Goal: Task Accomplishment & Management: Use online tool/utility

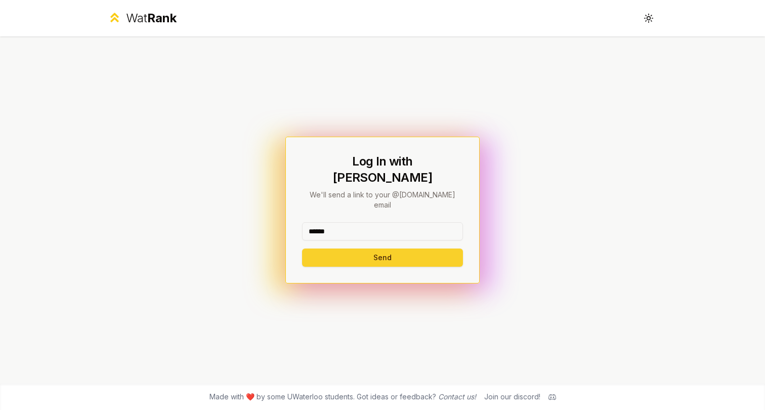
type input "******"
click at [382, 248] on button "Send" at bounding box center [382, 257] width 161 height 18
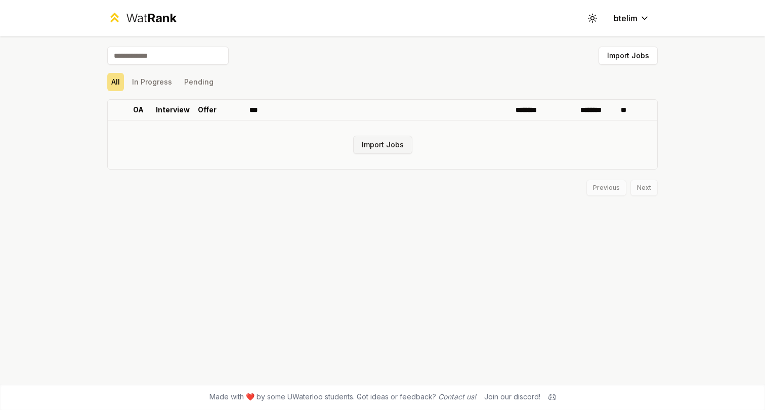
click at [394, 153] on button "Import Jobs" at bounding box center [382, 145] width 59 height 18
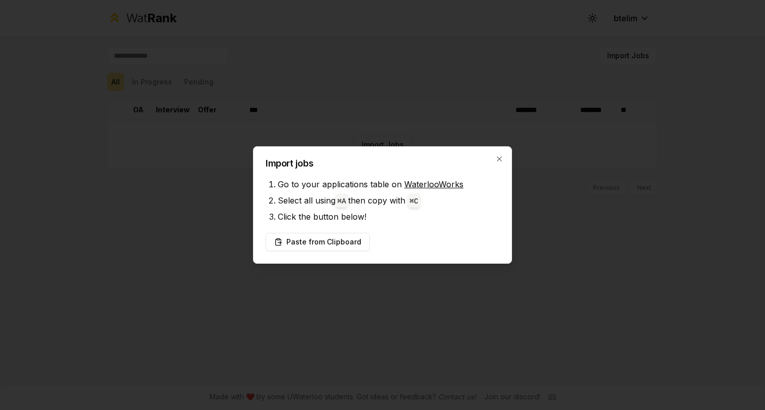
click at [290, 257] on div "Import jobs Go to your applications table on WaterlooWorks Select all using ⌘ A…" at bounding box center [382, 204] width 259 height 117
click at [295, 239] on button "Paste from Clipboard" at bounding box center [318, 242] width 104 height 18
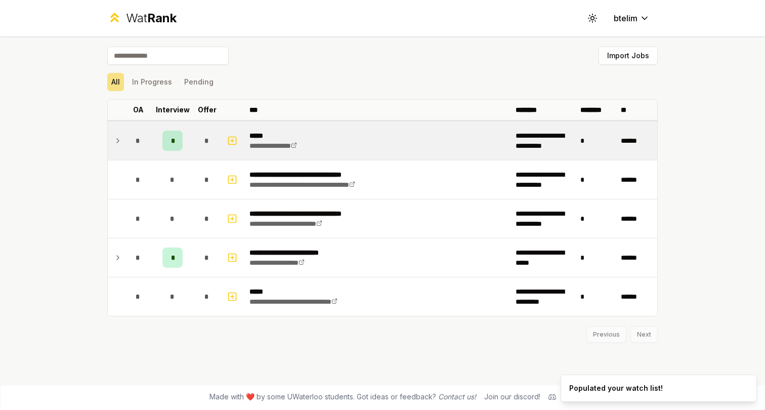
click at [119, 143] on icon at bounding box center [118, 141] width 8 height 12
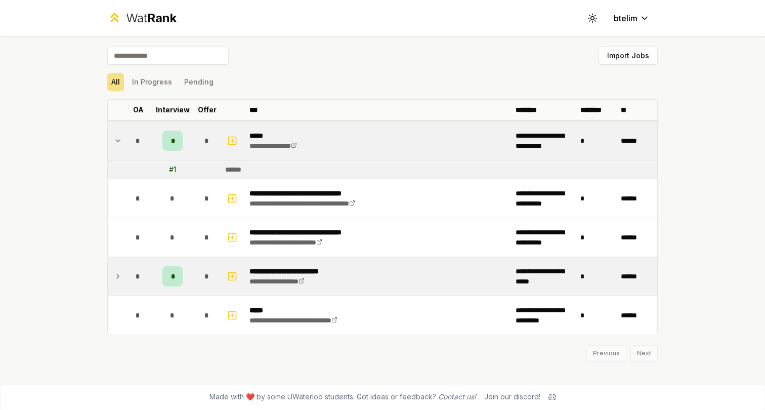
click at [115, 282] on td at bounding box center [116, 276] width 16 height 38
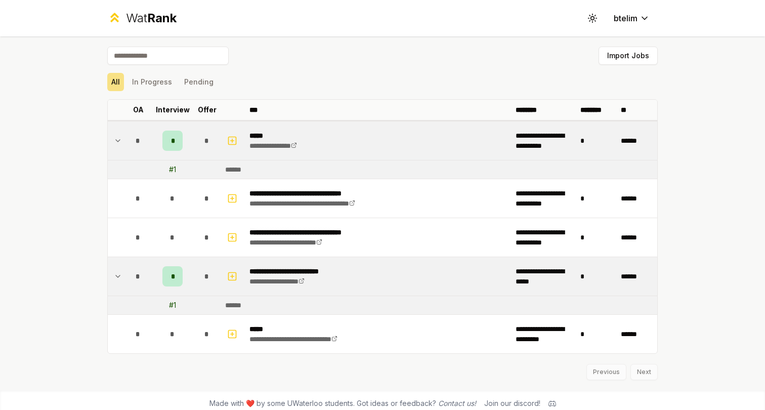
click at [113, 283] on td at bounding box center [116, 276] width 16 height 38
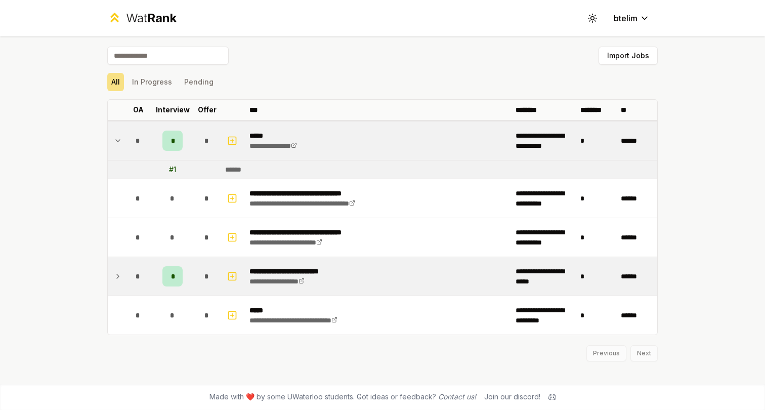
click at [113, 283] on td at bounding box center [116, 276] width 16 height 38
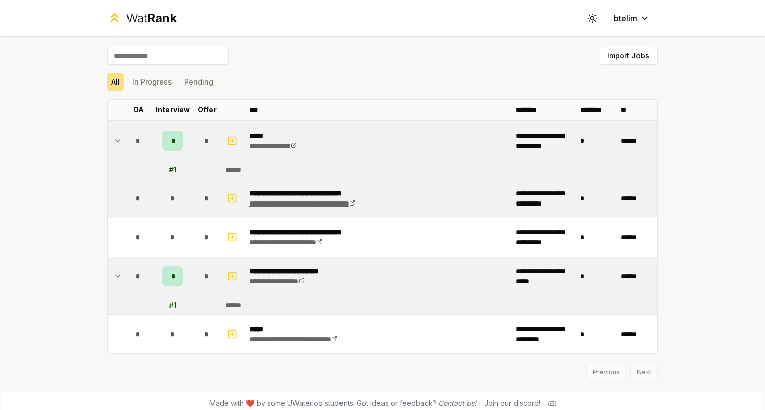
click at [355, 204] on link "**********" at bounding box center [302, 203] width 106 height 7
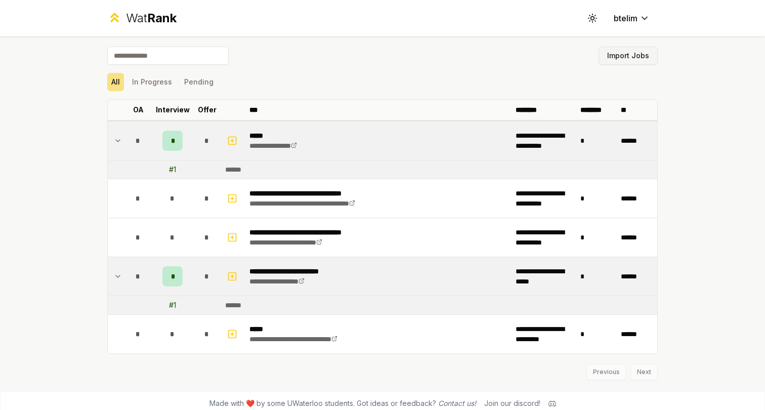
click at [644, 57] on button "Import Jobs" at bounding box center [628, 56] width 59 height 18
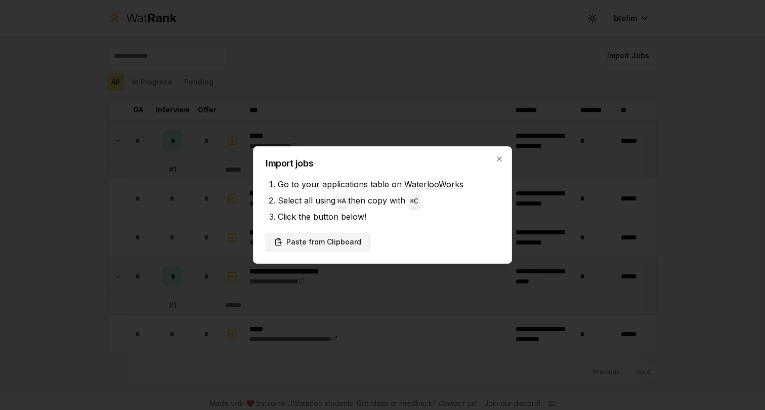
click at [326, 247] on button "Paste from Clipboard" at bounding box center [318, 242] width 104 height 18
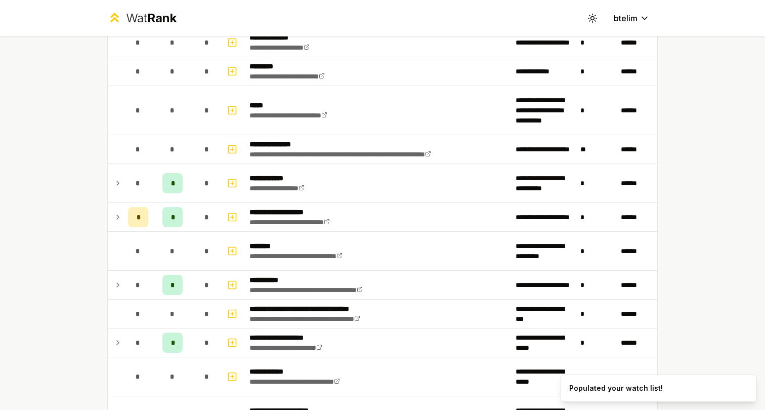
scroll to position [70, 0]
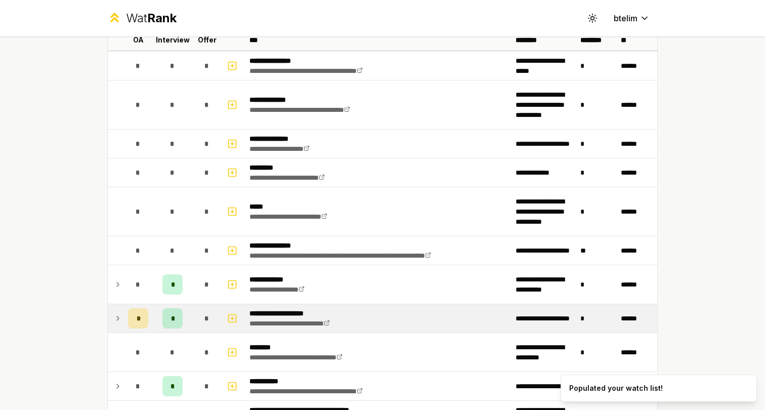
click at [120, 316] on icon at bounding box center [118, 318] width 8 height 12
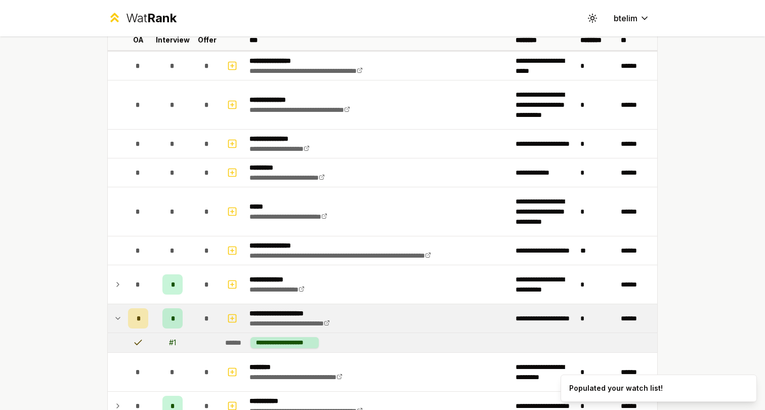
click at [120, 316] on icon at bounding box center [118, 318] width 8 height 12
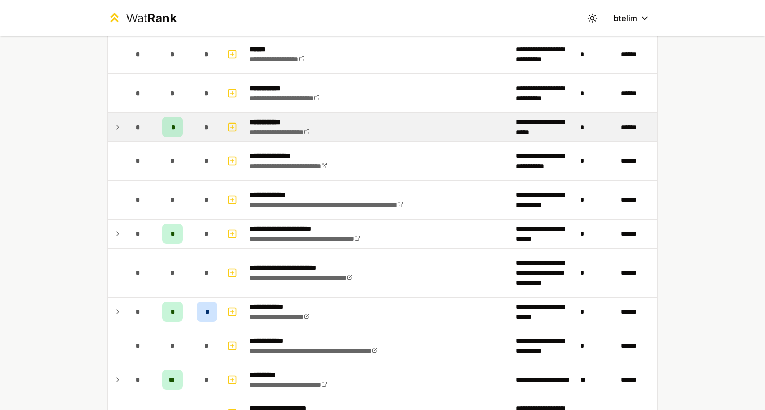
scroll to position [1276, 0]
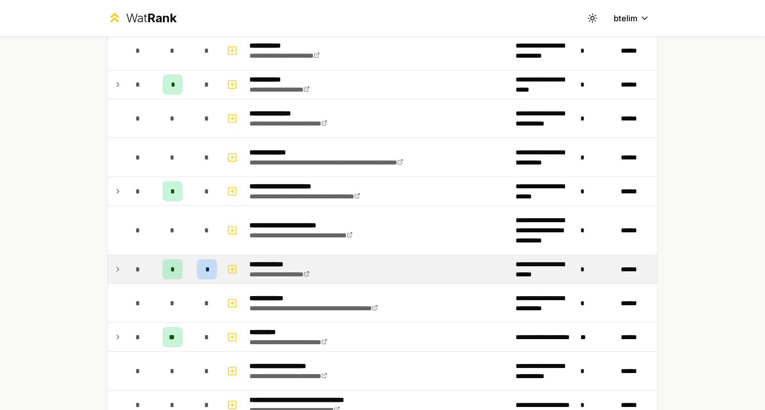
click at [126, 276] on td "*" at bounding box center [138, 269] width 28 height 28
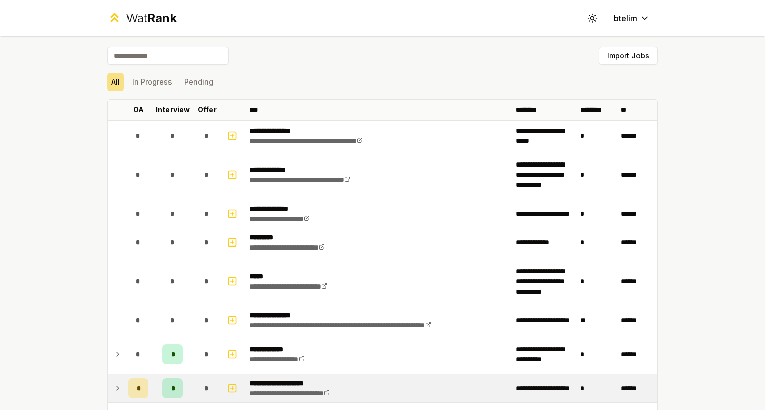
scroll to position [0, 0]
click at [623, 56] on button "Import Jobs" at bounding box center [628, 56] width 59 height 18
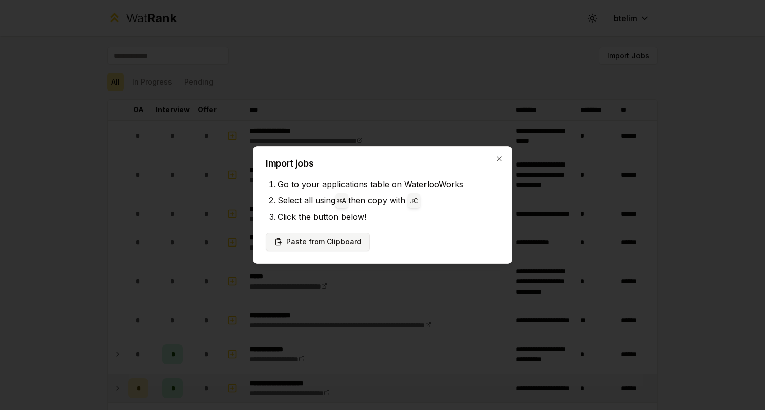
click at [290, 241] on button "Paste from Clipboard" at bounding box center [318, 242] width 104 height 18
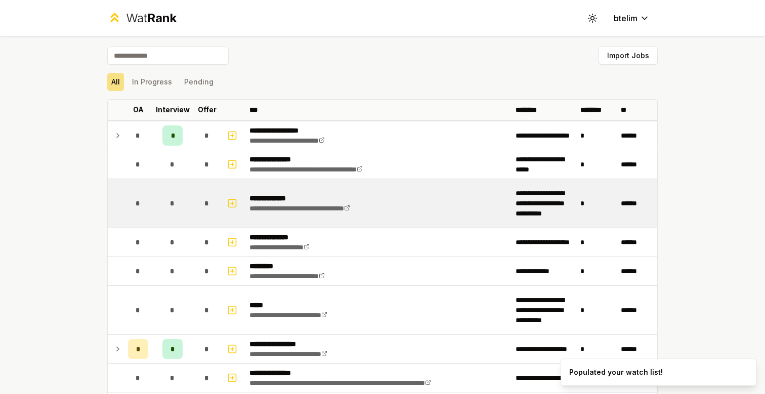
scroll to position [791, 0]
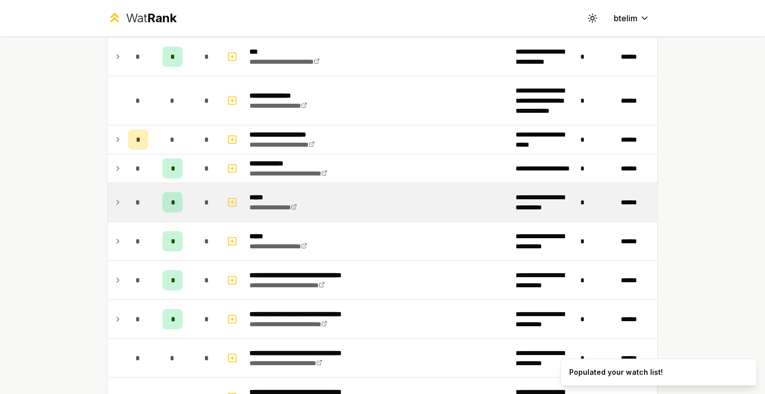
click at [120, 198] on icon at bounding box center [118, 202] width 8 height 12
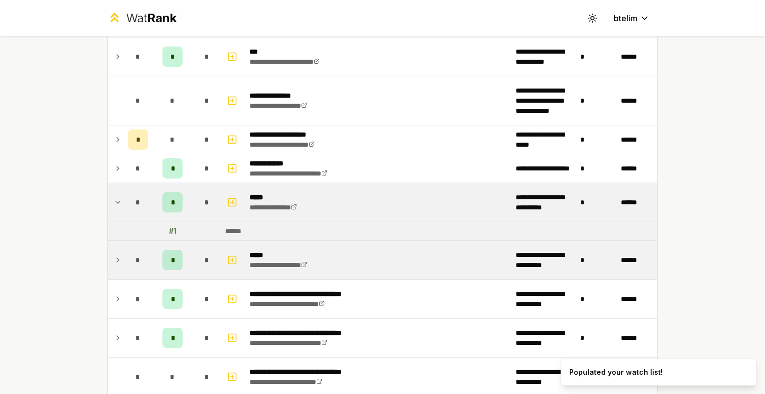
click at [127, 260] on td "*" at bounding box center [138, 260] width 28 height 38
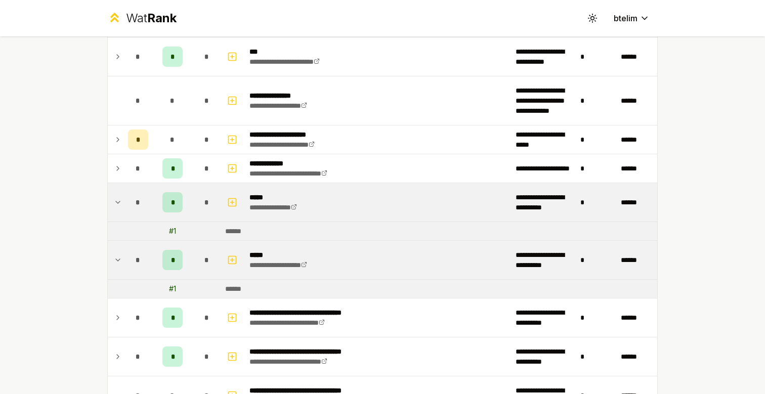
click at [123, 265] on td at bounding box center [116, 260] width 16 height 38
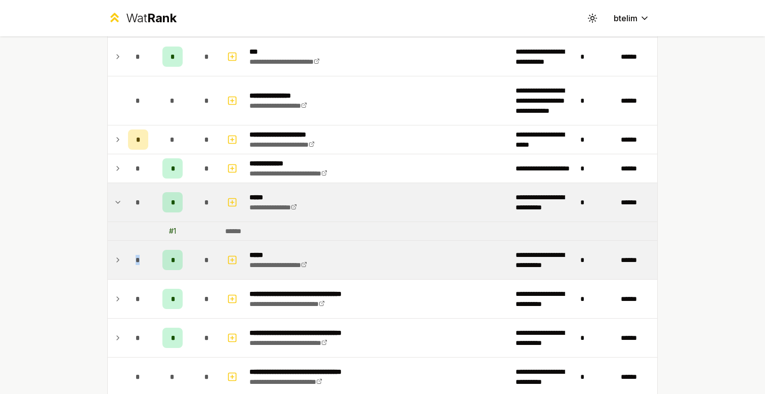
click at [123, 265] on td at bounding box center [116, 260] width 16 height 38
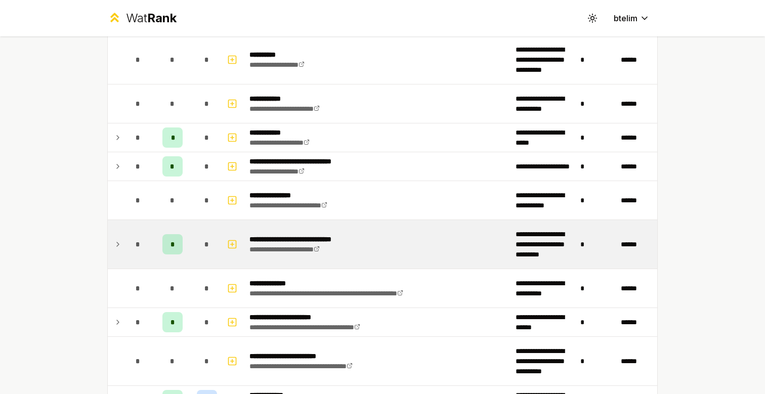
scroll to position [2103, 0]
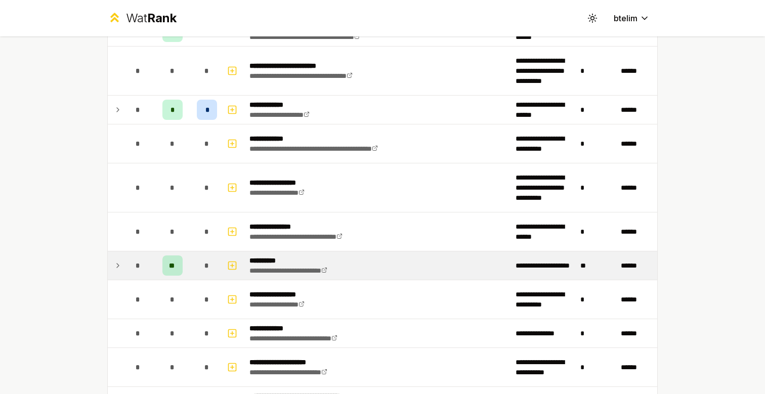
click at [123, 264] on tr "**********" at bounding box center [382, 265] width 549 height 29
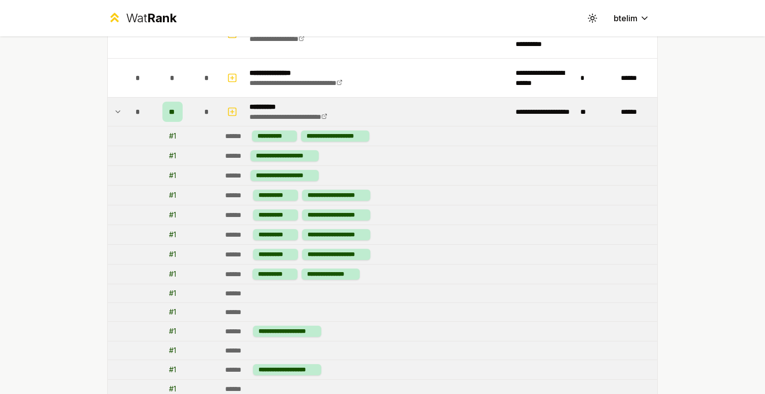
scroll to position [2239, 0]
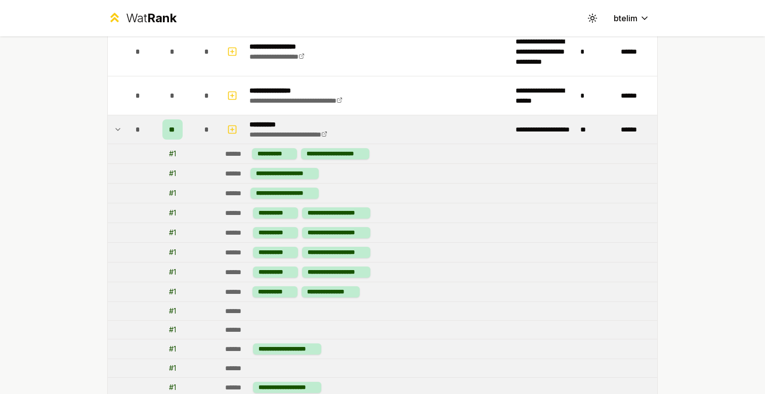
click at [120, 123] on td at bounding box center [116, 129] width 16 height 28
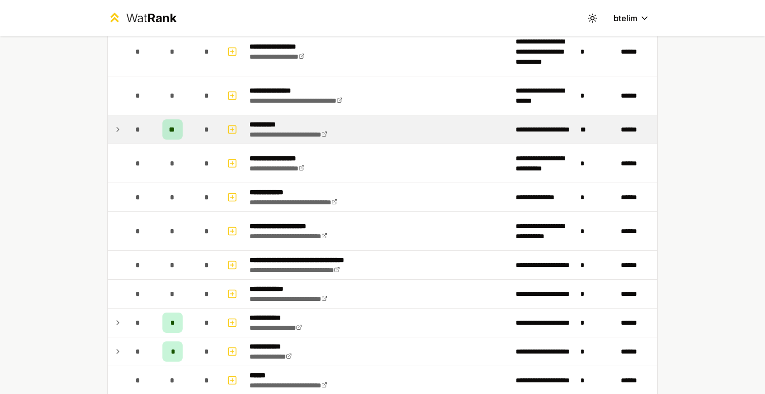
scroll to position [2396, 0]
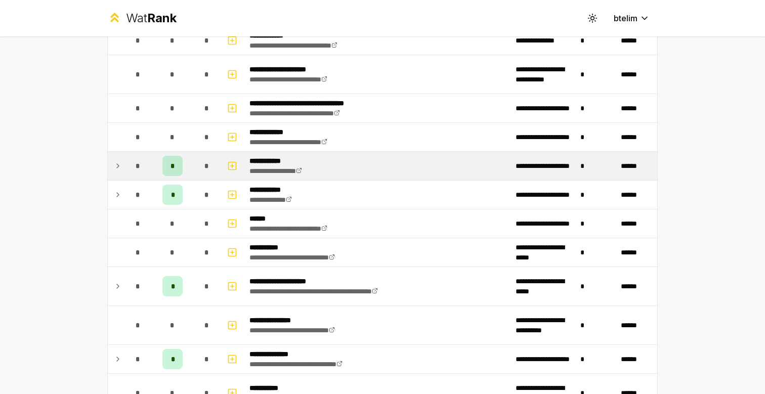
click at [121, 168] on icon at bounding box center [118, 166] width 8 height 12
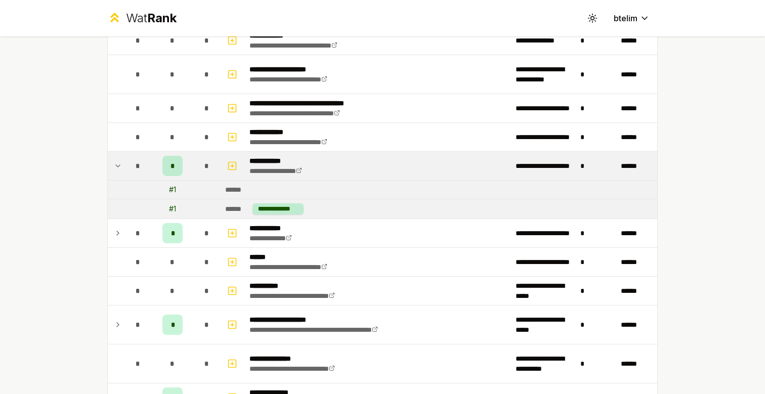
click at [118, 165] on icon at bounding box center [118, 166] width 8 height 12
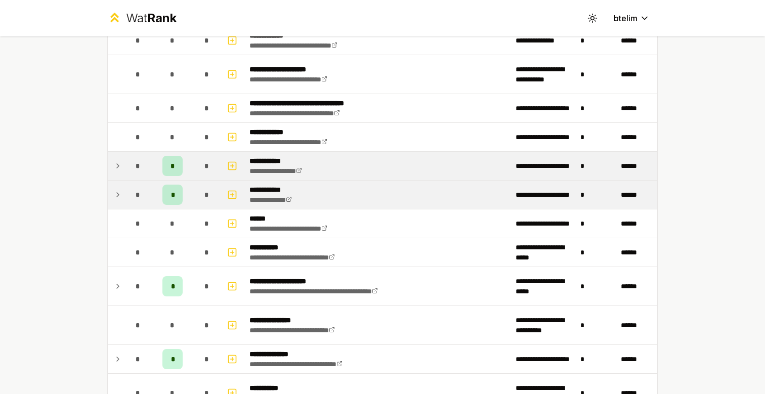
click at [125, 193] on td "*" at bounding box center [138, 195] width 28 height 28
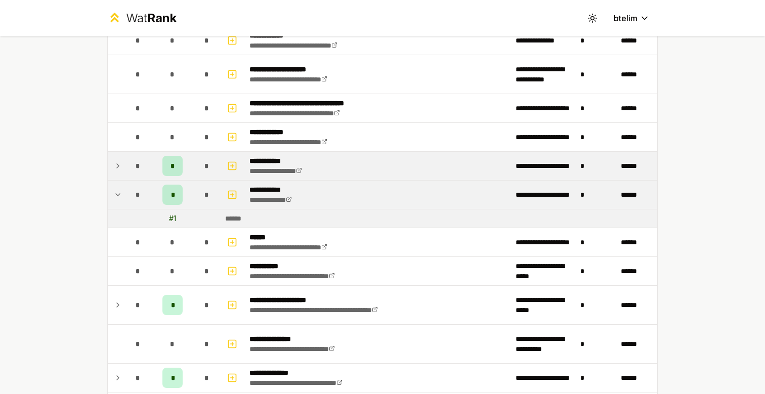
click at [125, 193] on td "*" at bounding box center [138, 195] width 28 height 28
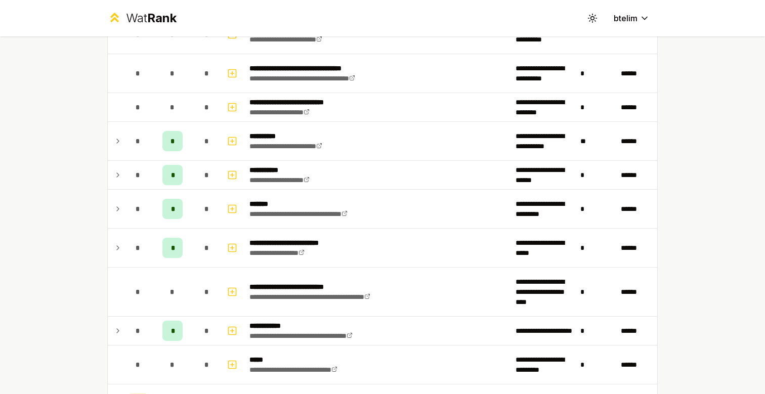
scroll to position [454, 0]
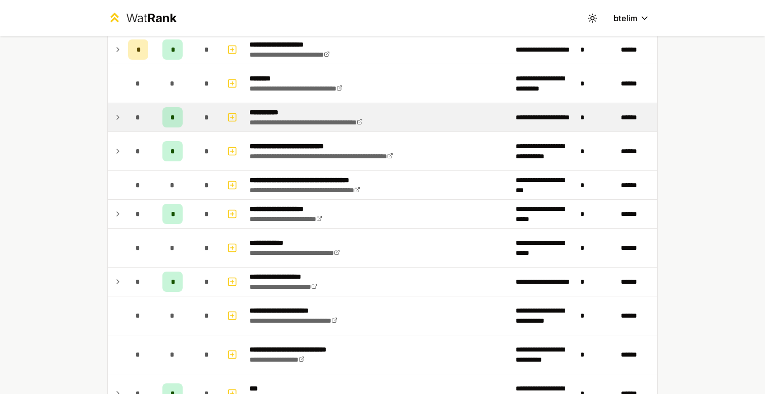
click at [121, 118] on icon at bounding box center [118, 117] width 8 height 12
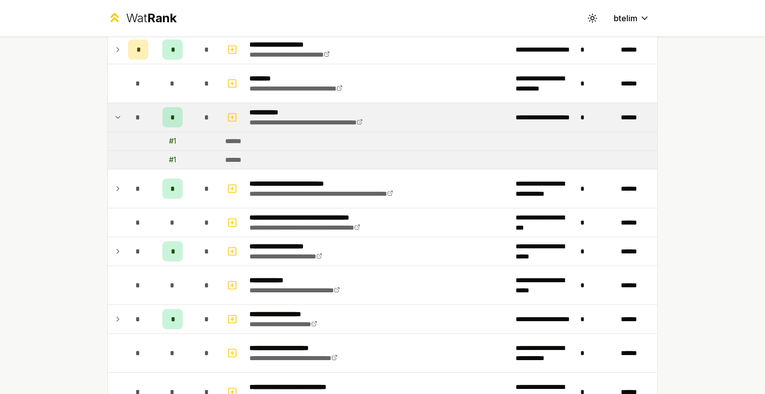
click at [121, 117] on icon at bounding box center [118, 117] width 8 height 12
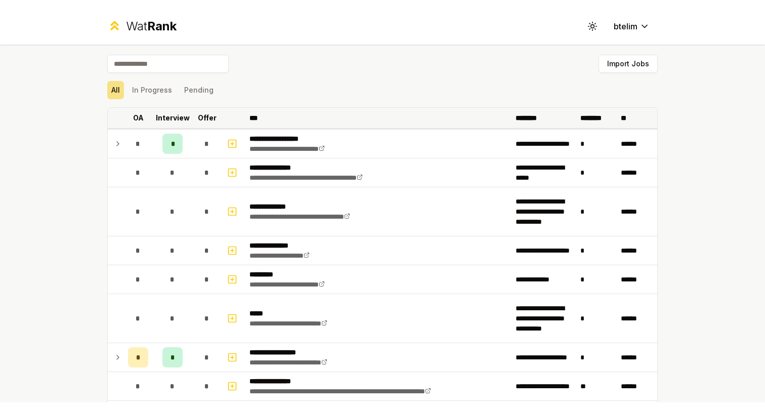
scroll to position [0, 0]
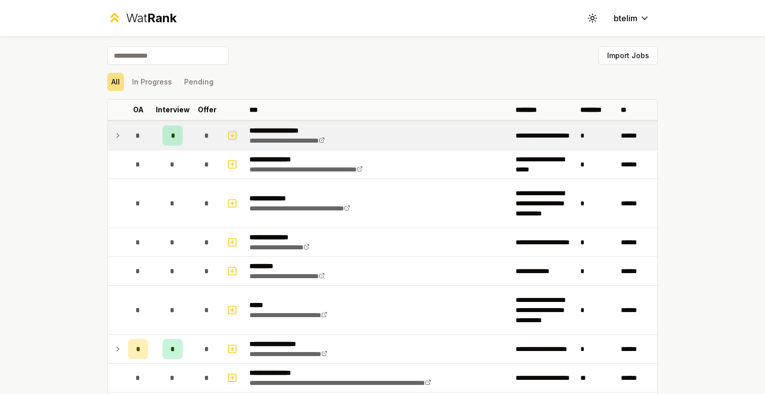
click at [121, 135] on icon at bounding box center [118, 136] width 8 height 12
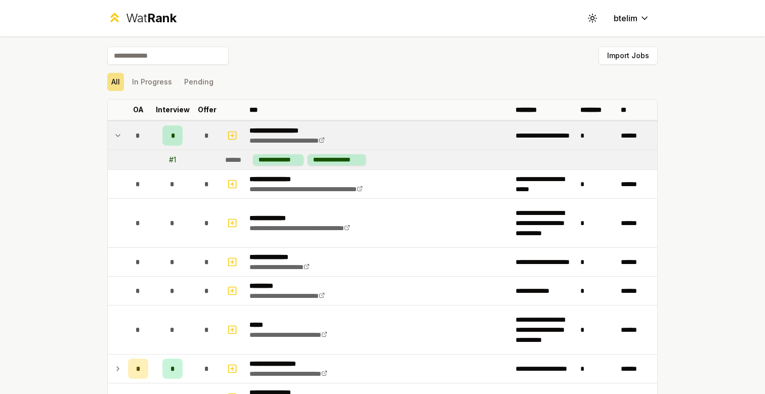
click at [121, 135] on icon at bounding box center [118, 136] width 8 height 12
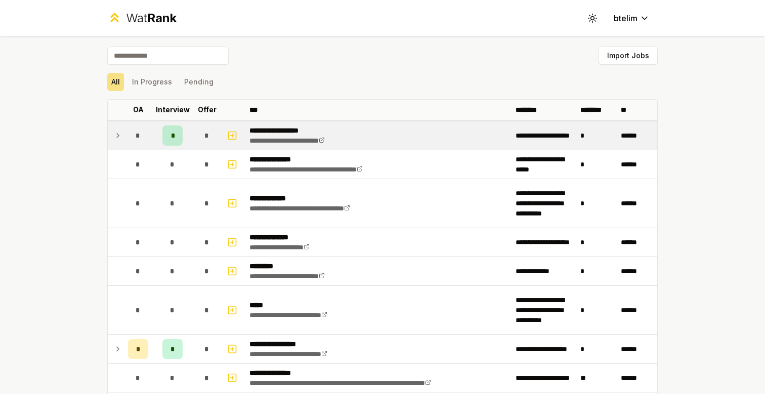
click at [188, 49] on input at bounding box center [167, 56] width 121 height 18
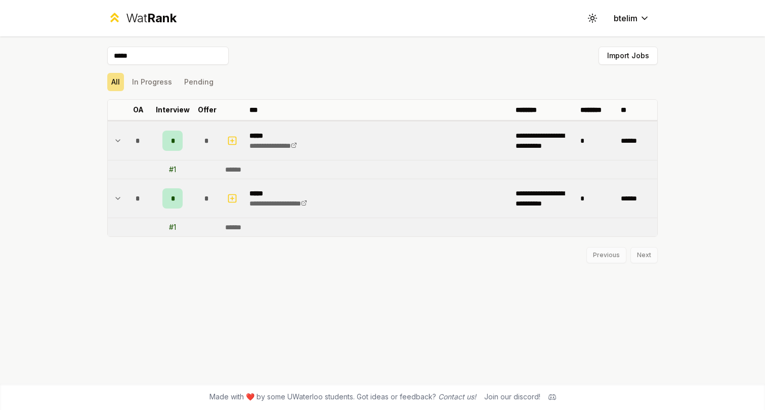
click at [639, 139] on td "******" at bounding box center [637, 140] width 40 height 38
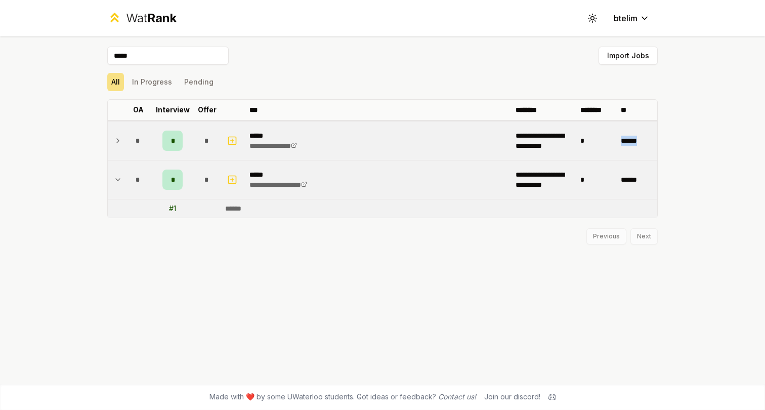
click at [639, 139] on td "******" at bounding box center [637, 140] width 40 height 38
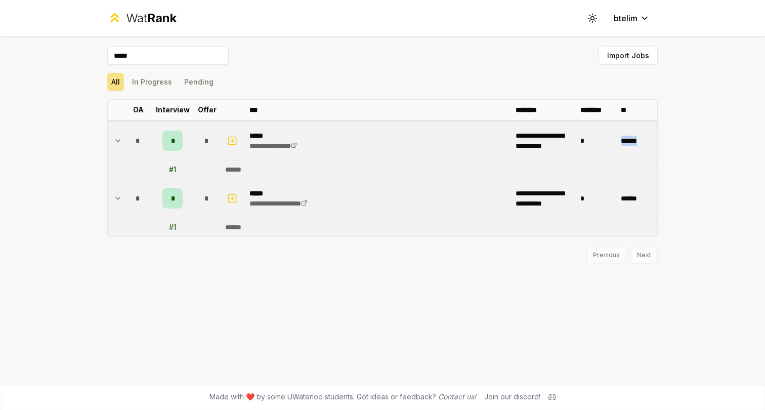
copy td "******"
click at [183, 58] on input "*****" at bounding box center [167, 56] width 121 height 18
paste input "*******"
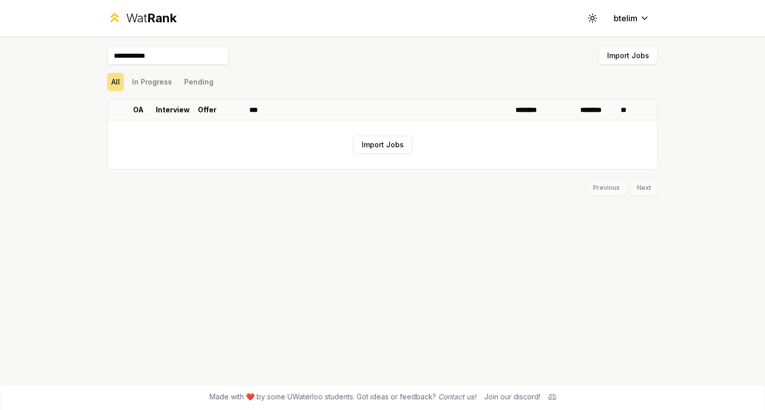
paste input
click at [695, 1] on header "Wat Rank Toggle theme btelim" at bounding box center [382, 18] width 765 height 36
click at [194, 57] on input "******" at bounding box center [167, 56] width 121 height 18
paste input
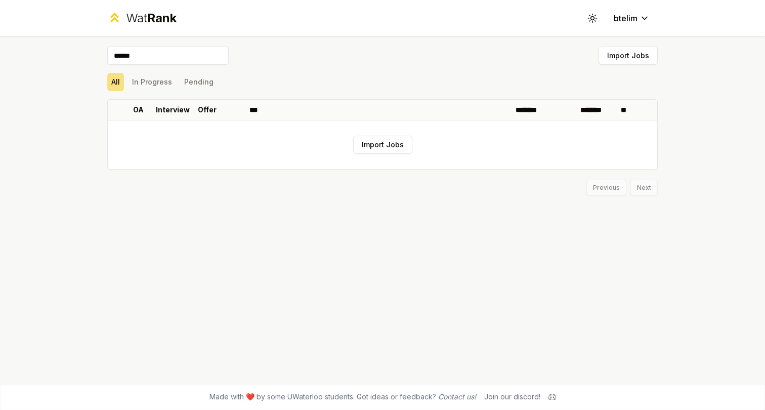
type input "******"
click at [624, 58] on button "Import Jobs" at bounding box center [628, 56] width 59 height 18
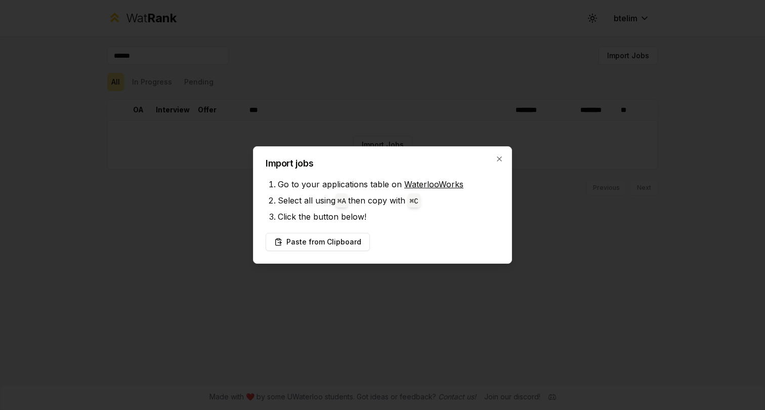
click at [313, 252] on div "Import jobs Go to your applications table on WaterlooWorks Select all using ⌘ A…" at bounding box center [382, 204] width 259 height 117
click at [314, 242] on button "Paste from Clipboard" at bounding box center [318, 242] width 104 height 18
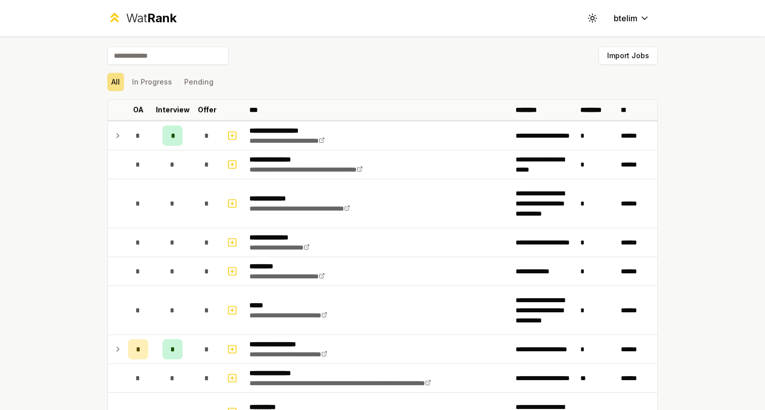
click at [145, 21] on div "Wat Rank" at bounding box center [151, 18] width 51 height 16
